Goal: Information Seeking & Learning: Understand process/instructions

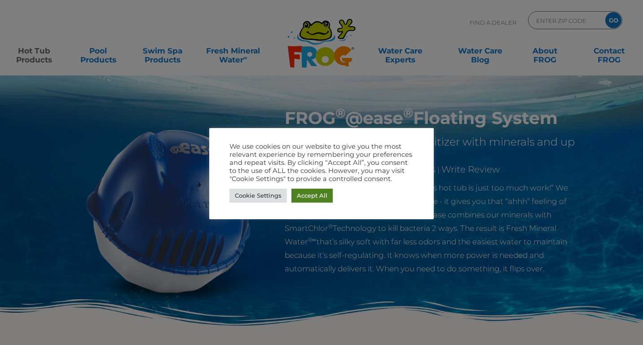
click at [312, 193] on link "Accept All" at bounding box center [311, 196] width 41 height 14
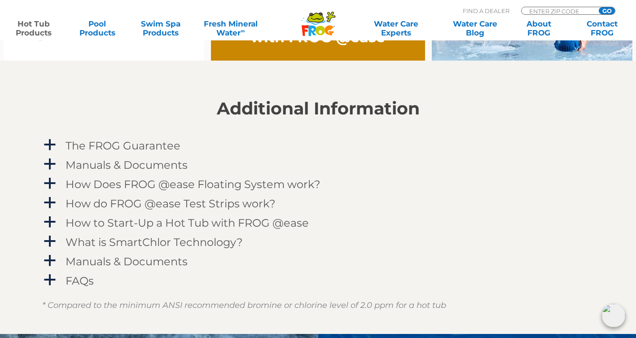
scroll to position [844, 0]
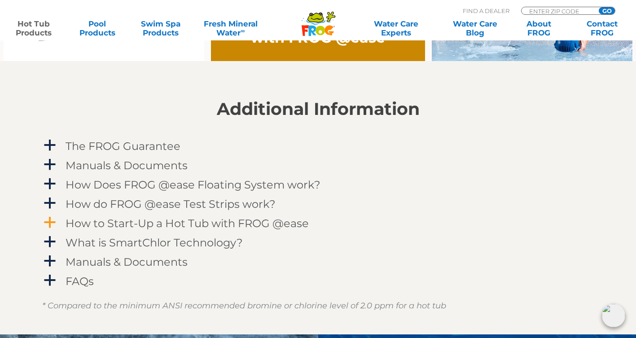
click at [220, 220] on h4 "How to Start-Up a Hot Tub with FROG @ease" at bounding box center [187, 223] width 243 height 12
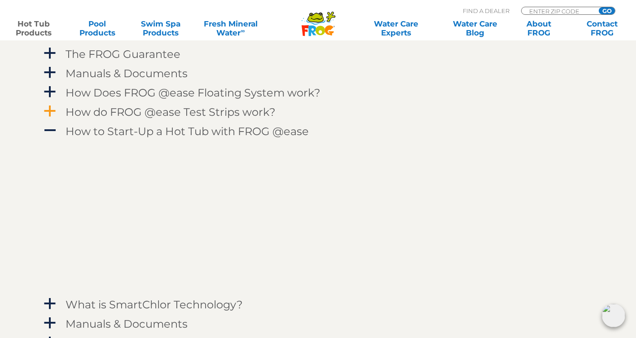
scroll to position [936, 0]
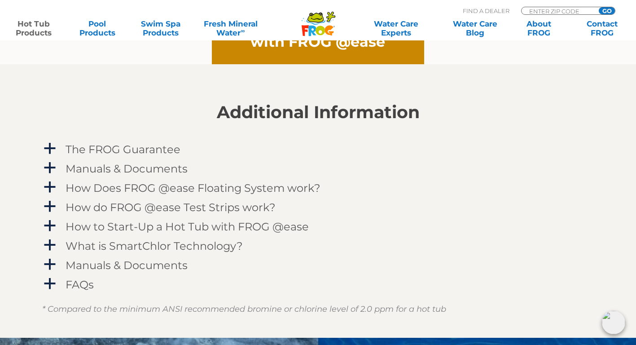
scroll to position [841, 0]
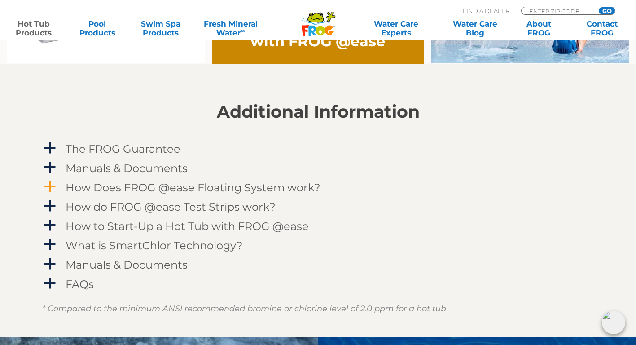
click at [184, 184] on h4 "How Does FROG @ease Floating System work?" at bounding box center [193, 187] width 255 height 12
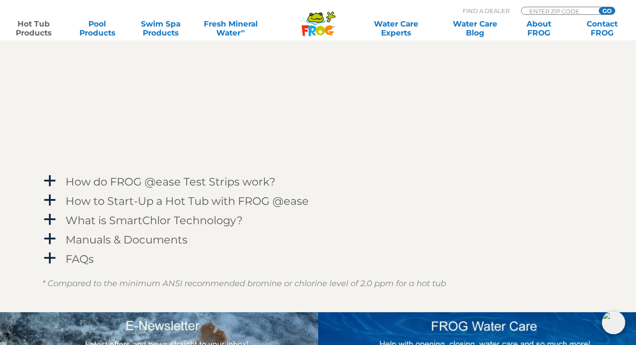
scroll to position [1127, 0]
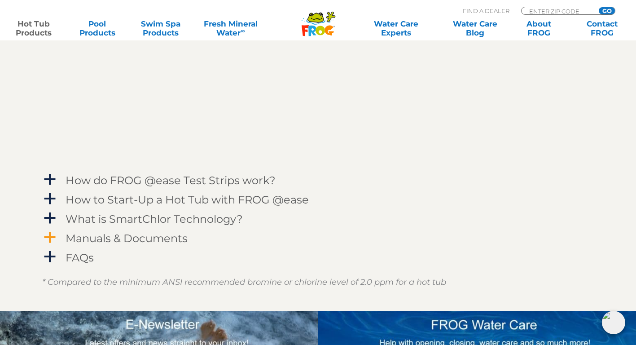
click at [141, 237] on h4 "Manuals & Documents" at bounding box center [127, 238] width 122 height 12
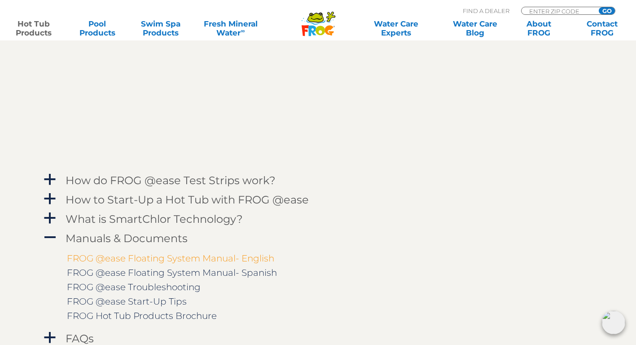
click at [140, 256] on link "FROG @ease Floating System Manual- English" at bounding box center [170, 258] width 207 height 11
